Goal: Task Accomplishment & Management: Use online tool/utility

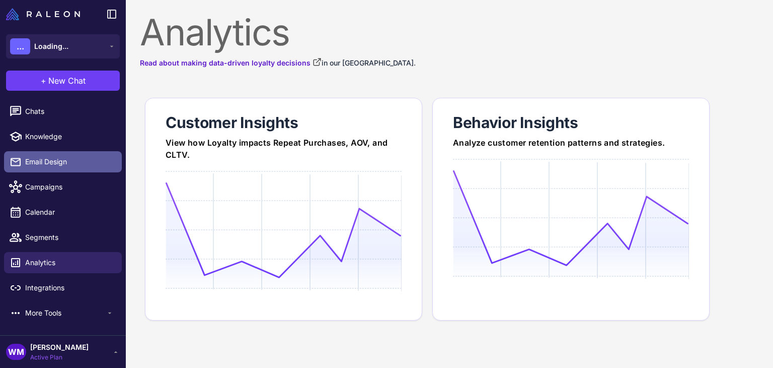
click at [32, 162] on span "Email Design" at bounding box center [69, 161] width 89 height 11
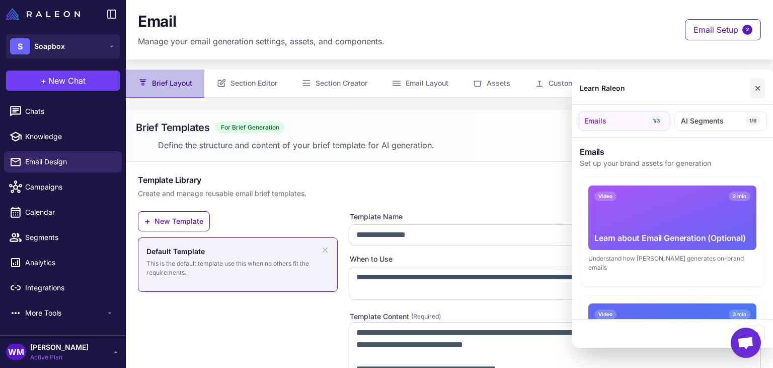
click at [762, 87] on button "✕" at bounding box center [758, 88] width 15 height 20
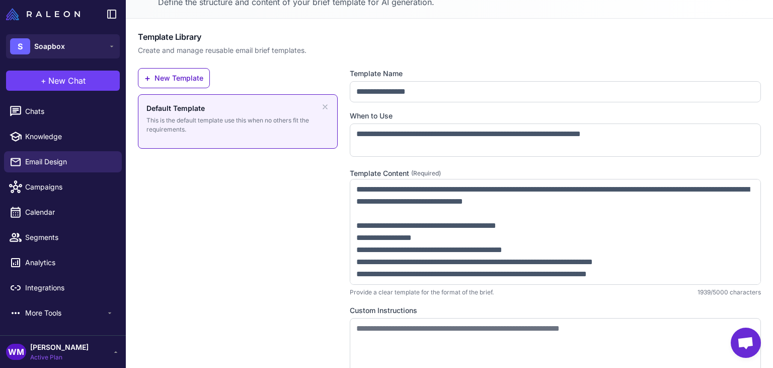
scroll to position [200, 0]
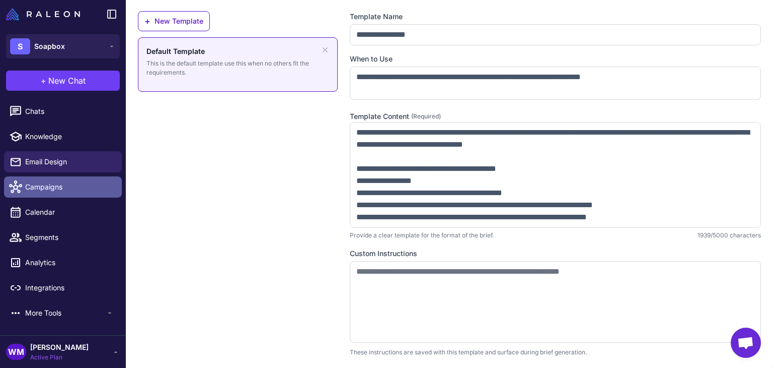
click at [59, 188] on span "Campaigns" at bounding box center [69, 186] width 89 height 11
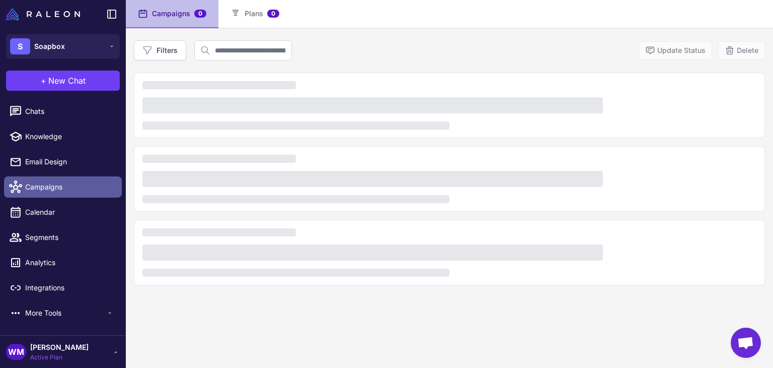
scroll to position [69, 0]
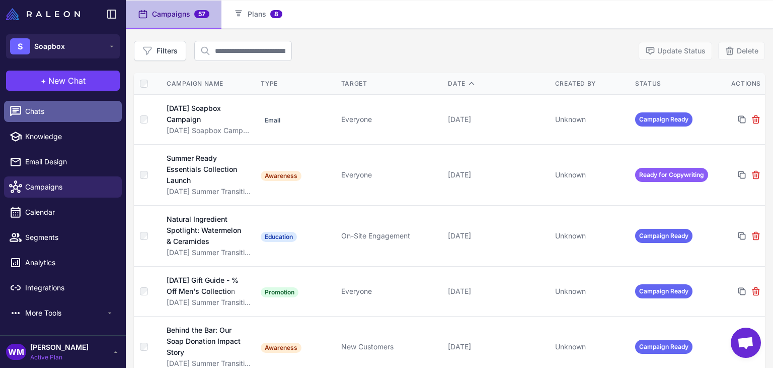
click at [40, 113] on span "Chats" at bounding box center [69, 111] width 89 height 11
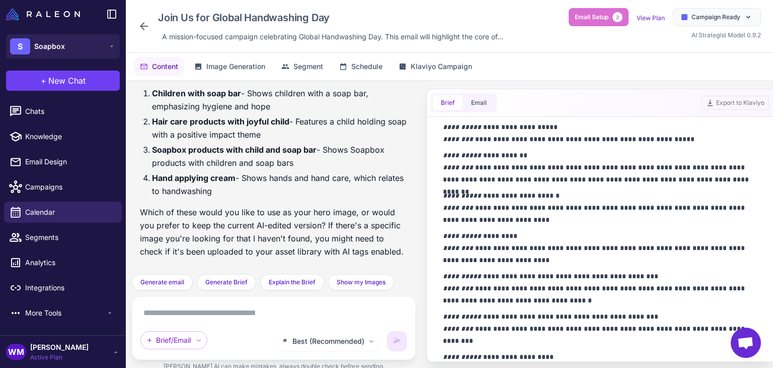
scroll to position [731, 0]
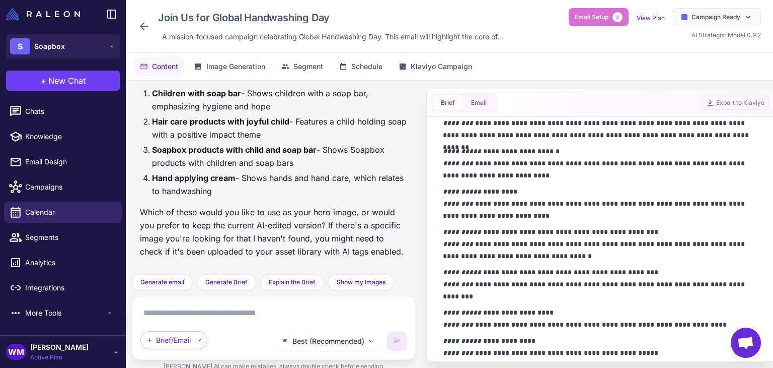
click at [478, 95] on button "Email" at bounding box center [479, 102] width 32 height 15
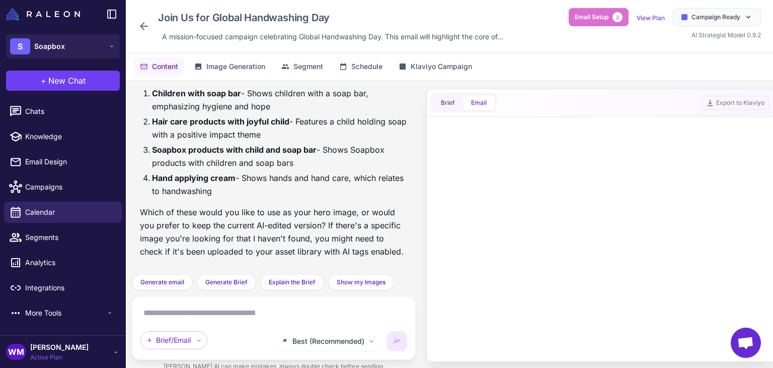
scroll to position [0, 0]
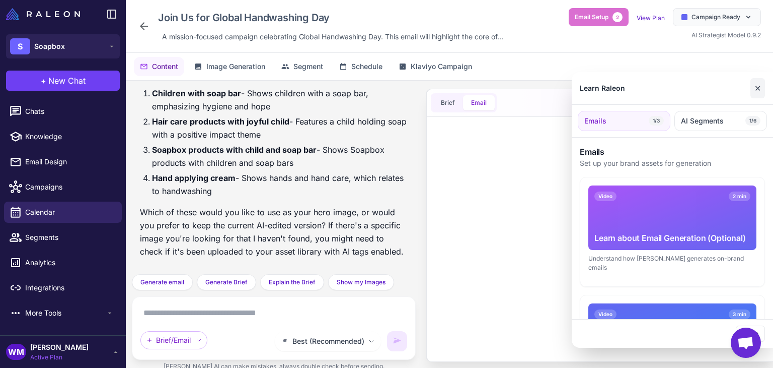
click at [761, 90] on button "✕" at bounding box center [758, 88] width 15 height 20
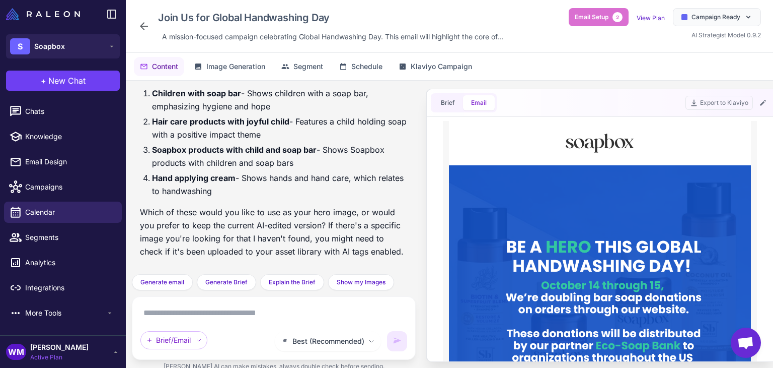
click at [296, 309] on textarea at bounding box center [273, 313] width 267 height 16
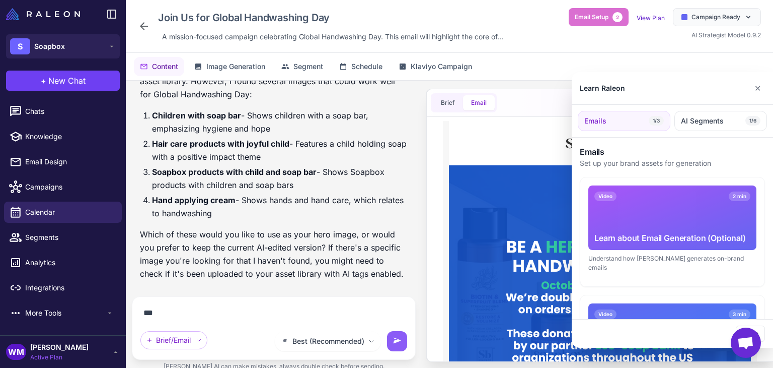
scroll to position [4705, 0]
type textarea "**********"
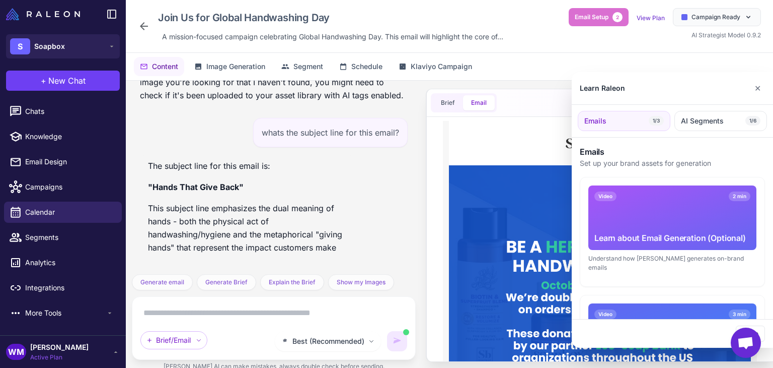
scroll to position [4909, 0]
